Goal: Find specific page/section: Find specific page/section

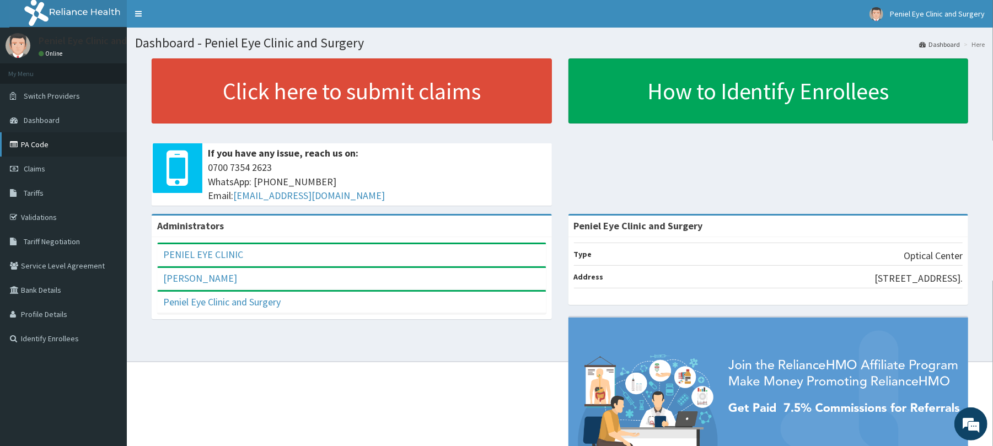
click at [40, 144] on link "PA Code" at bounding box center [63, 144] width 127 height 24
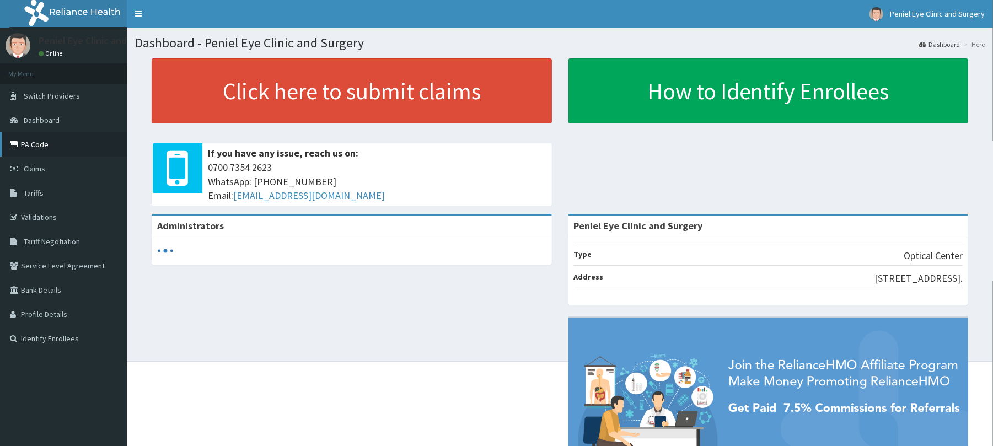
click at [45, 149] on link "PA Code" at bounding box center [63, 144] width 127 height 24
